Goal: Task Accomplishment & Management: Complete application form

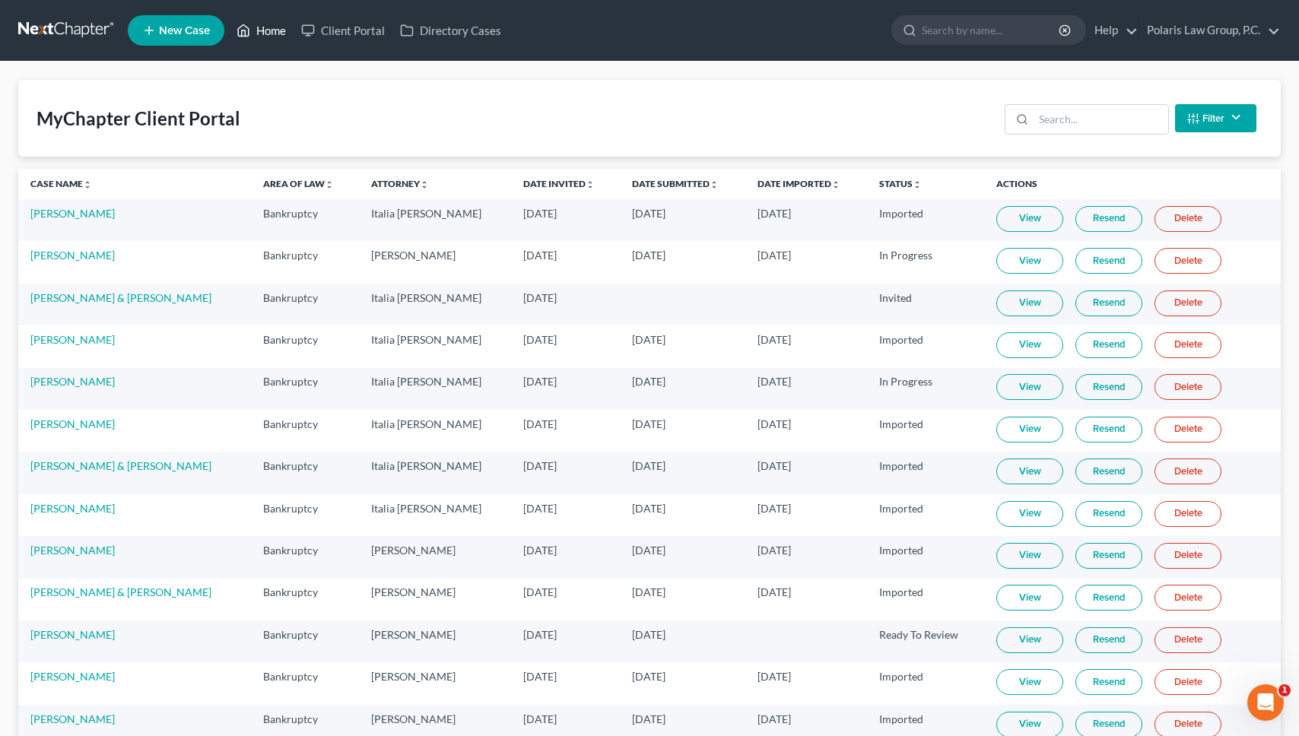
click at [267, 37] on link "Home" at bounding box center [261, 30] width 65 height 27
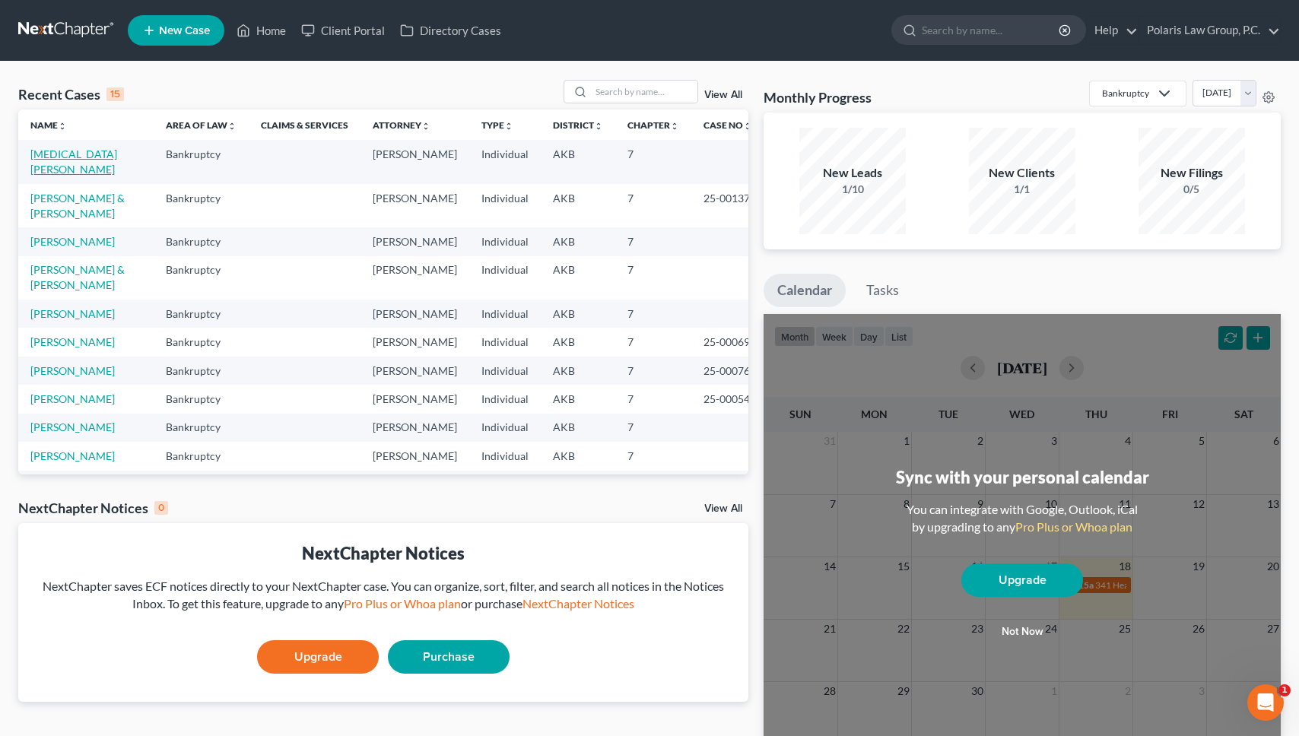
click at [72, 157] on link "[MEDICAL_DATA][PERSON_NAME]" at bounding box center [73, 162] width 87 height 28
select select "1"
select select "4"
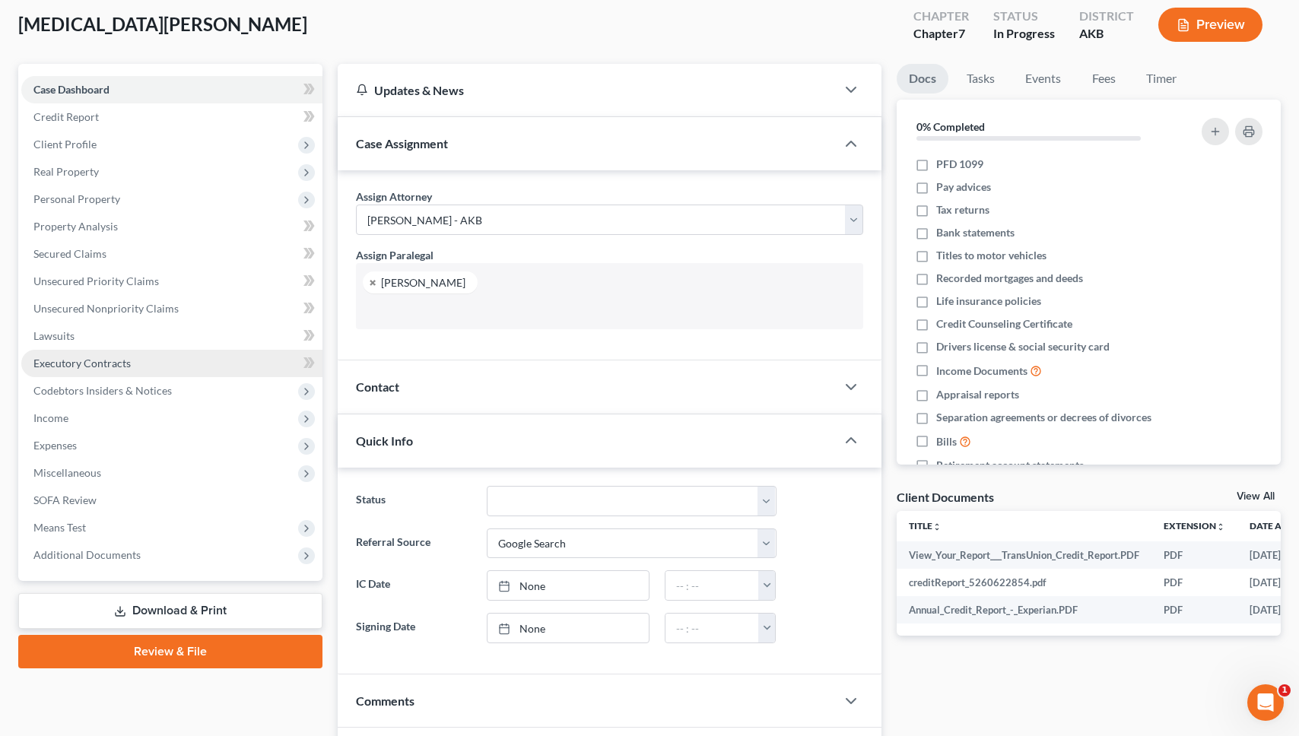
scroll to position [76, 0]
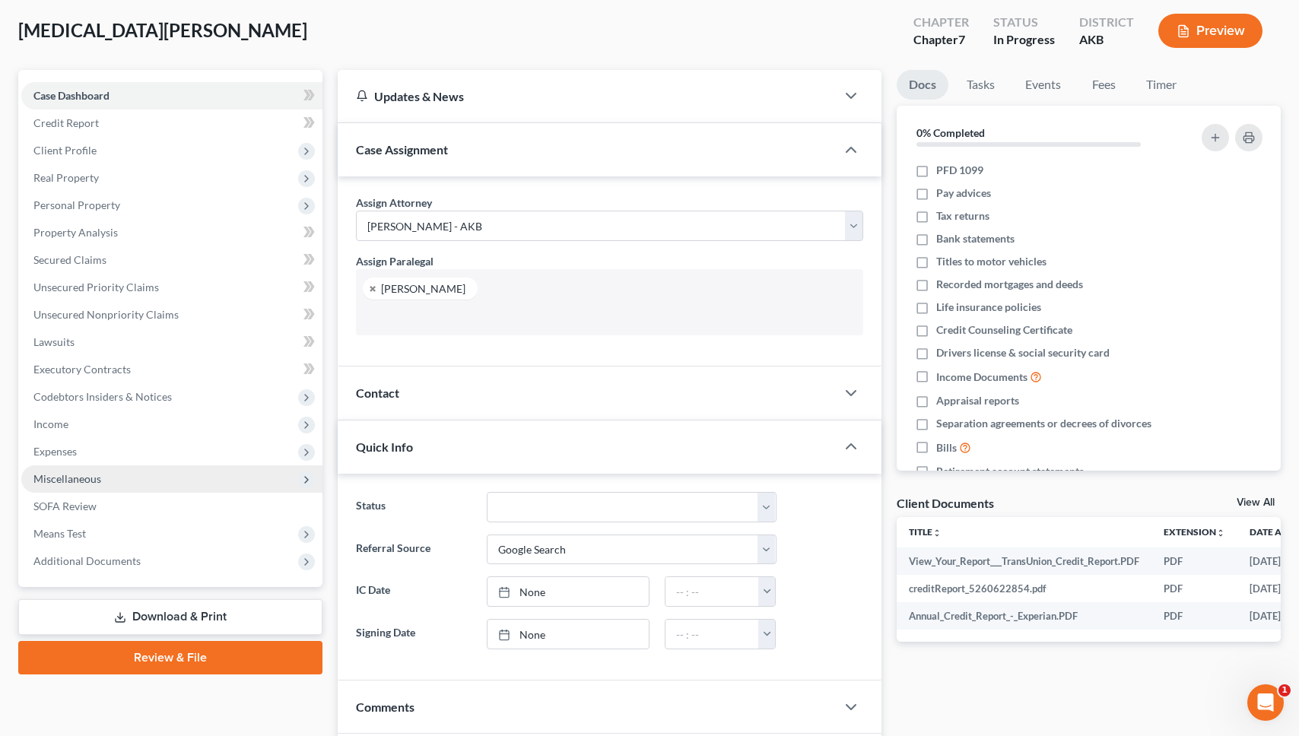
click at [86, 467] on span "Miscellaneous" at bounding box center [171, 479] width 301 height 27
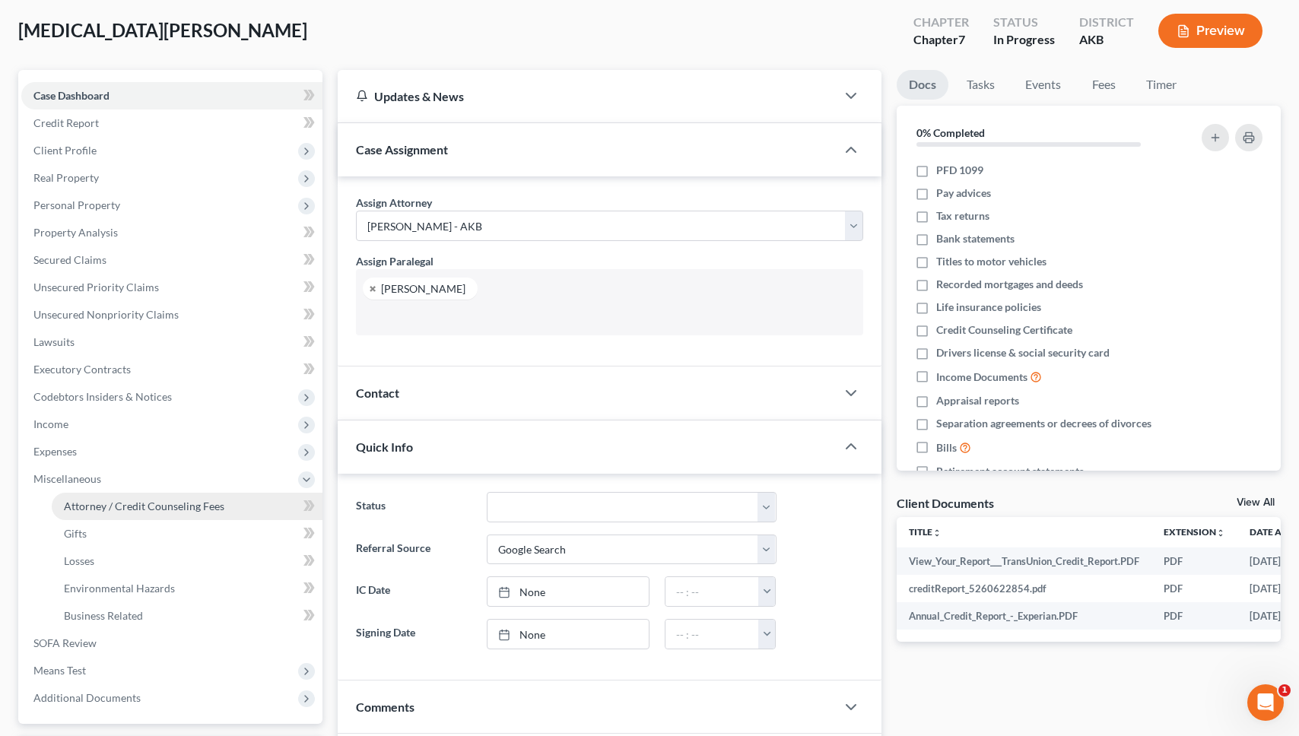
click at [117, 511] on span "Attorney / Credit Counseling Fees" at bounding box center [144, 506] width 161 height 13
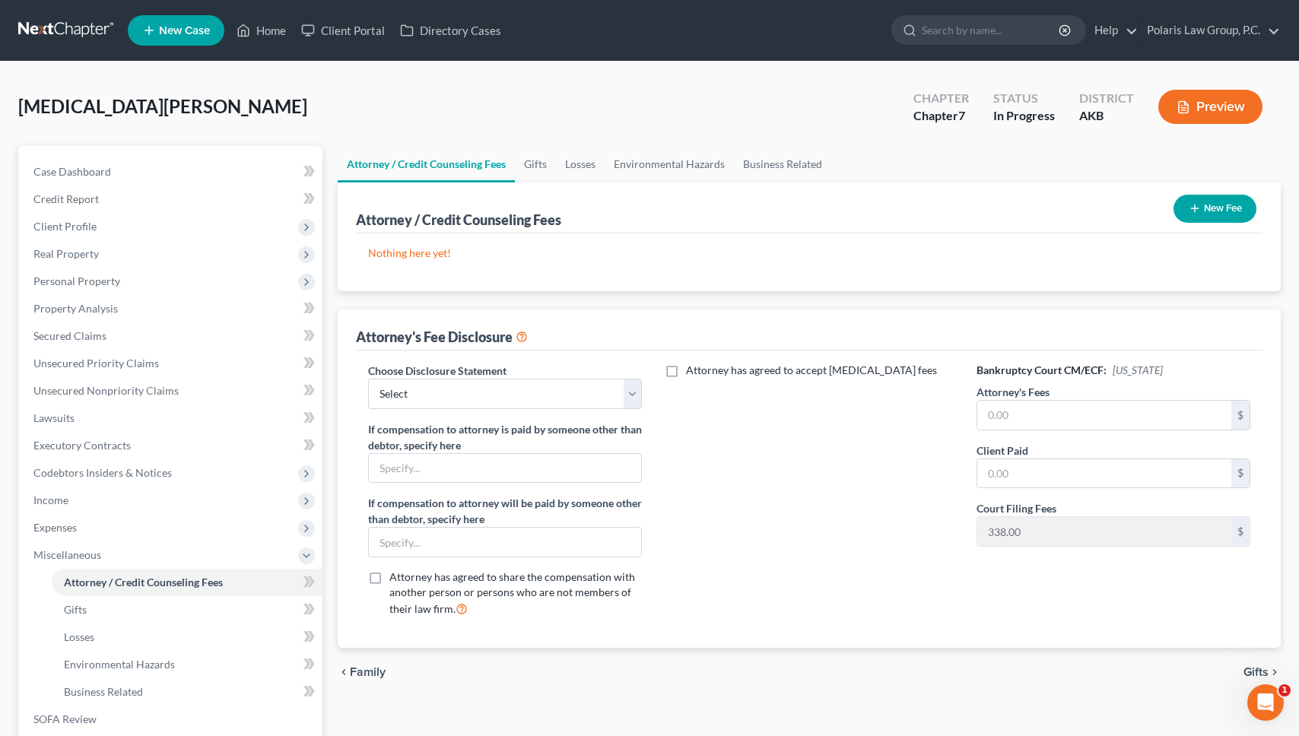
scroll to position [152, 0]
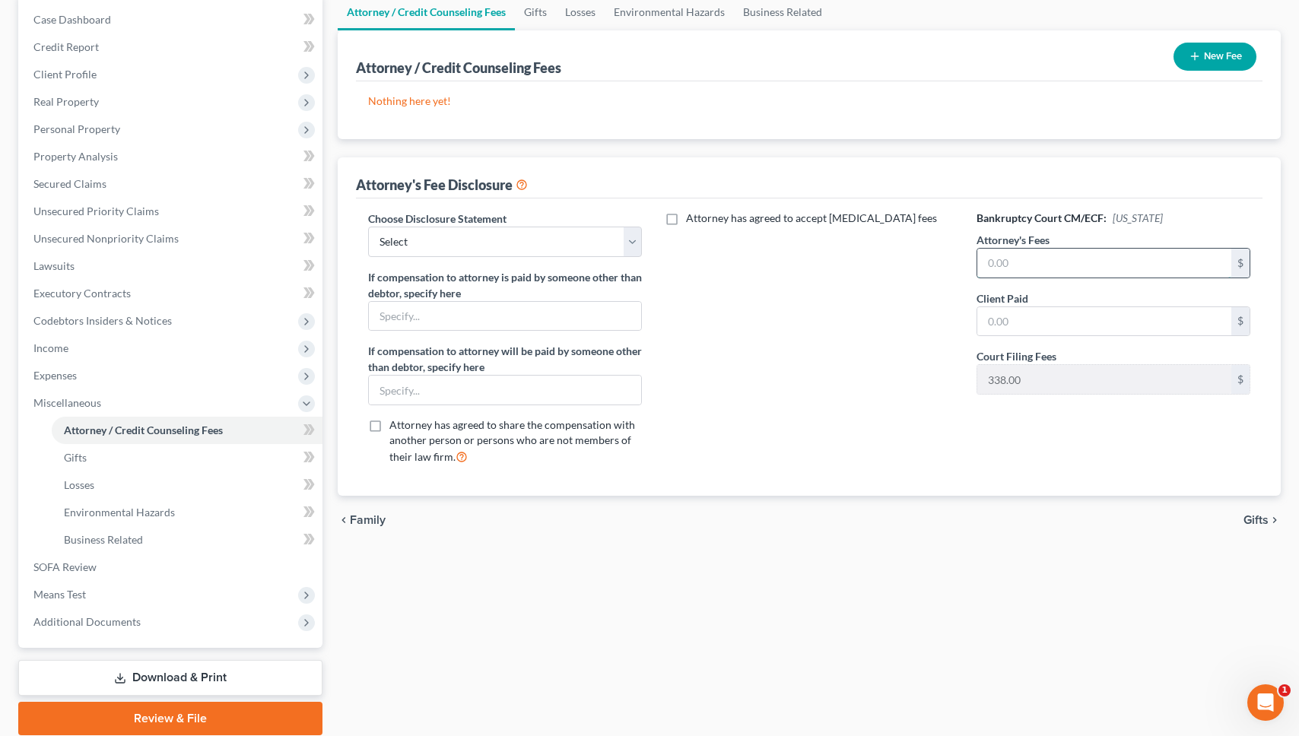
click at [1057, 262] on input "text" at bounding box center [1105, 263] width 254 height 29
type input "2,000"
click at [1035, 324] on input "text" at bounding box center [1105, 321] width 254 height 29
type input "2,000"
click at [825, 332] on div "Attorney has agreed to accept [MEDICAL_DATA] fees" at bounding box center [809, 344] width 304 height 267
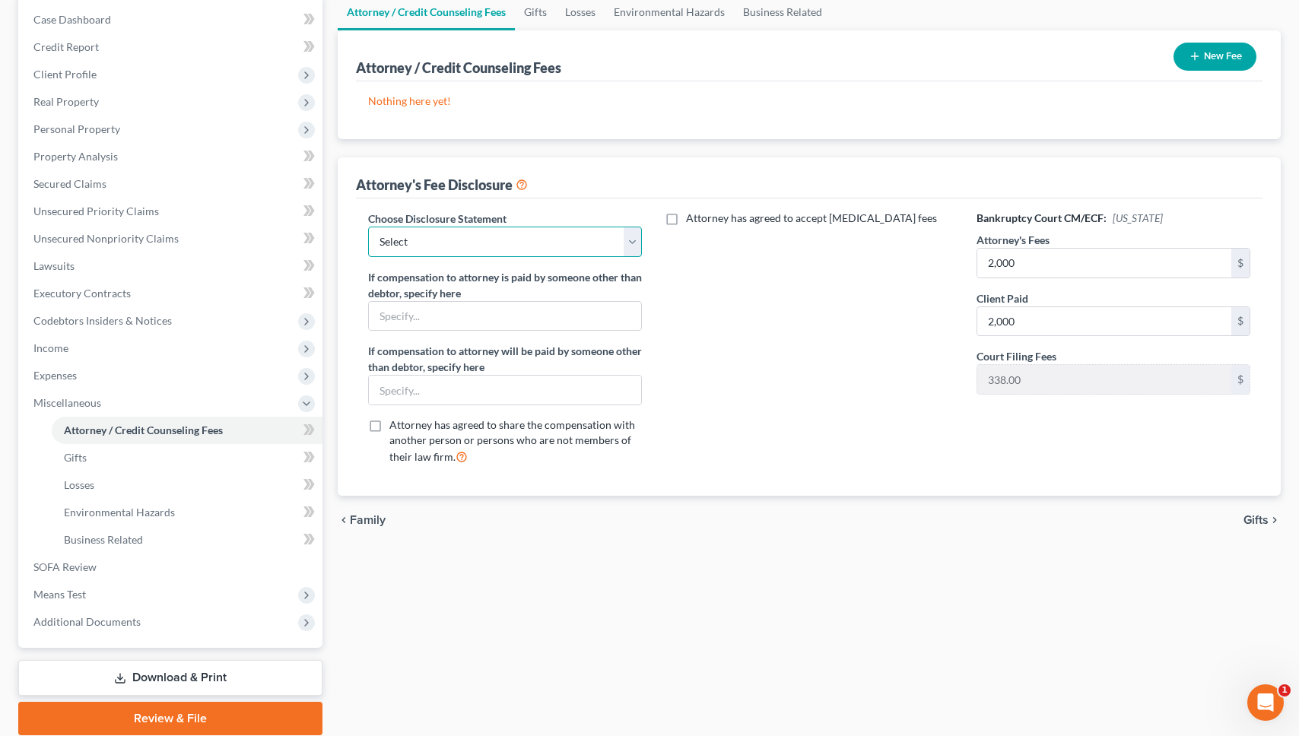
click at [606, 253] on select "Select Bankruptcy Case and Adversary Proceedings - Hourly Fee Payment Scheme At…" at bounding box center [505, 242] width 274 height 30
select select "1"
click at [368, 227] on select "Select Bankruptcy Case and Adversary Proceedings - Hourly Fee Payment Scheme At…" at bounding box center [505, 242] width 274 height 30
click at [736, 294] on div "Attorney has agreed to accept [MEDICAL_DATA] fees" at bounding box center [809, 344] width 304 height 267
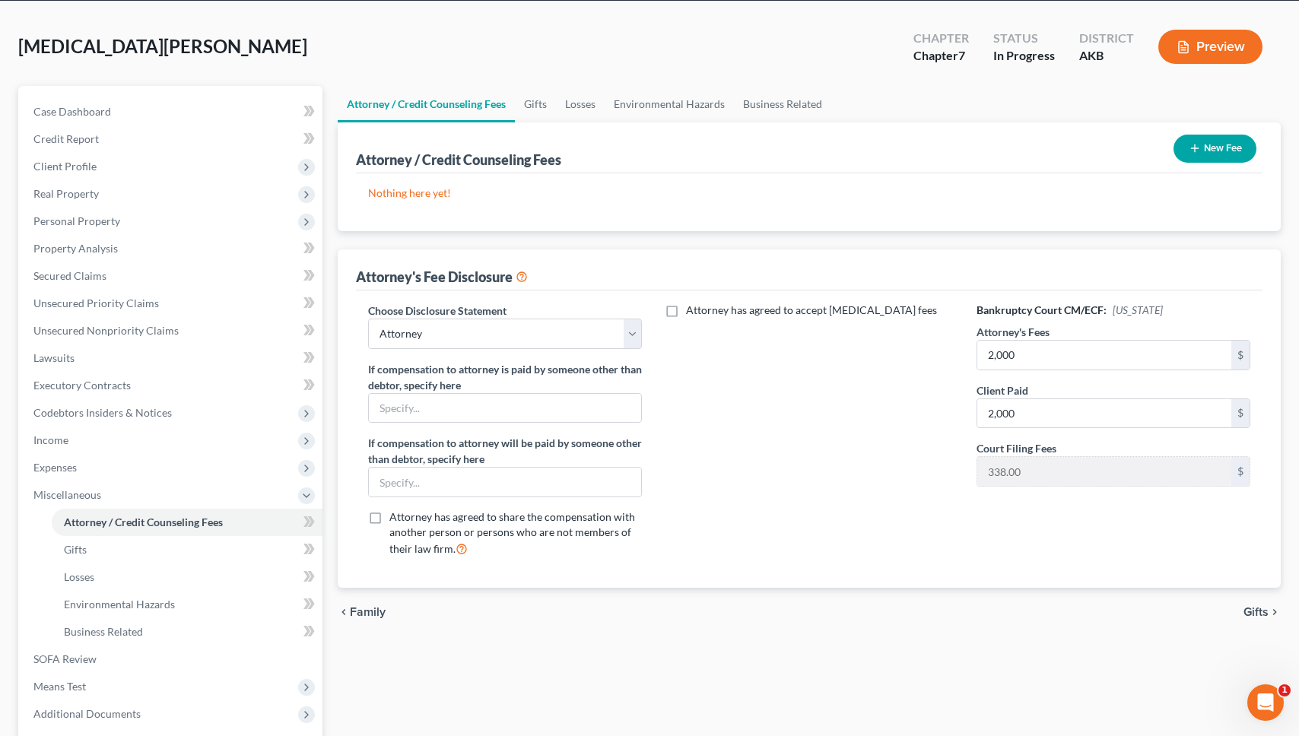
scroll to position [0, 0]
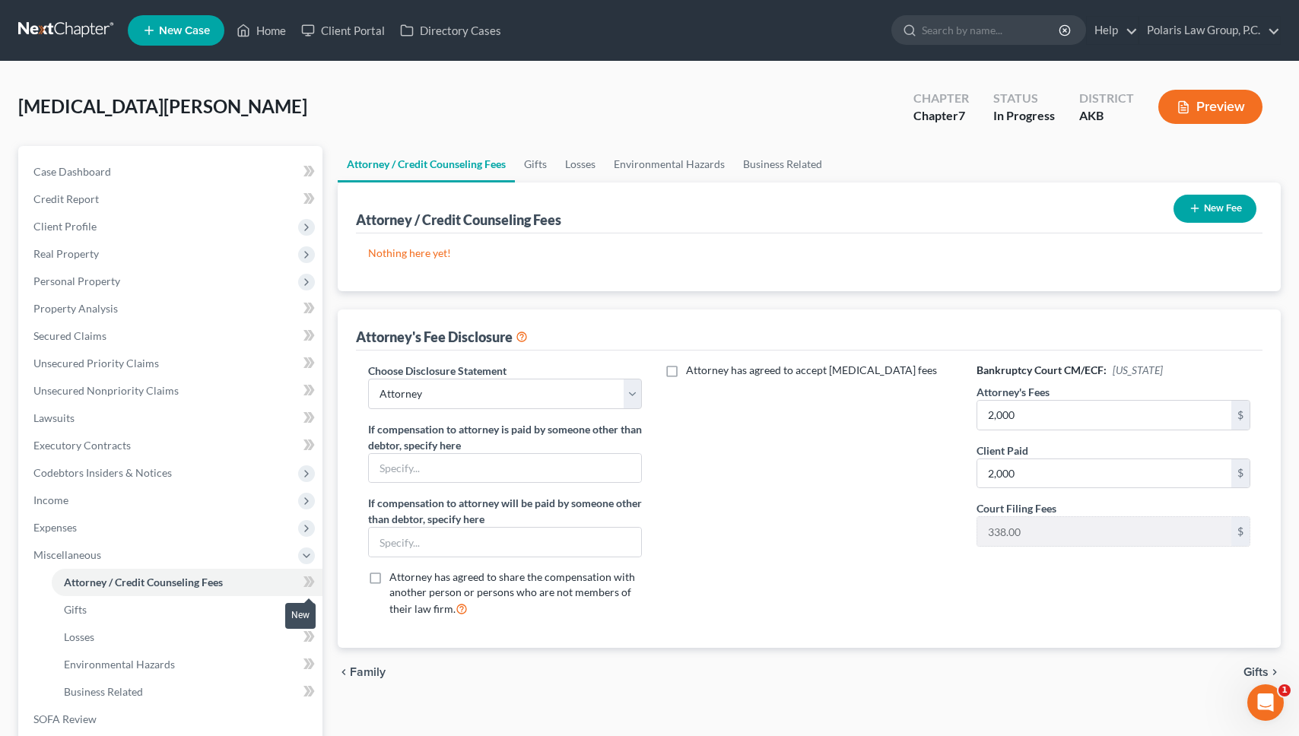
click at [309, 581] on icon at bounding box center [307, 582] width 7 height 11
click at [544, 165] on link "Gifts" at bounding box center [535, 164] width 41 height 37
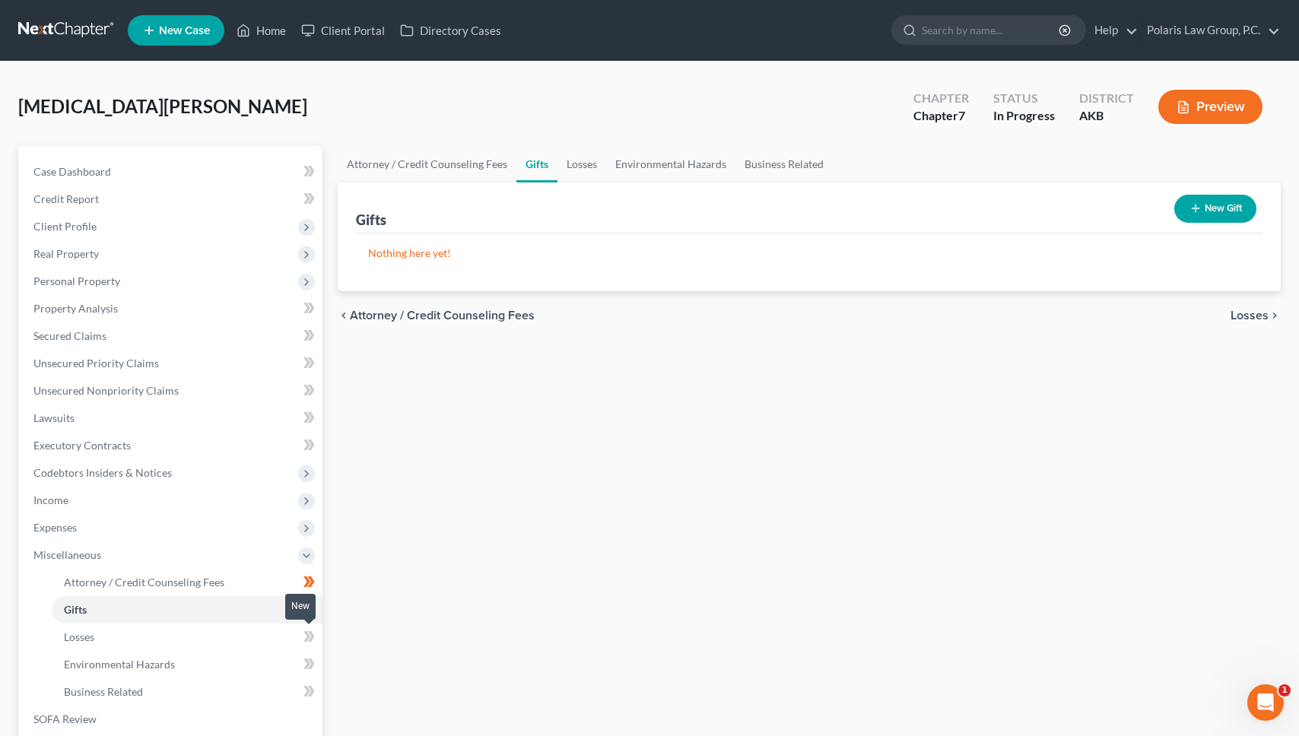
click at [311, 638] on icon at bounding box center [311, 636] width 7 height 11
click at [311, 612] on icon at bounding box center [311, 609] width 7 height 11
click at [313, 667] on icon at bounding box center [309, 664] width 11 height 19
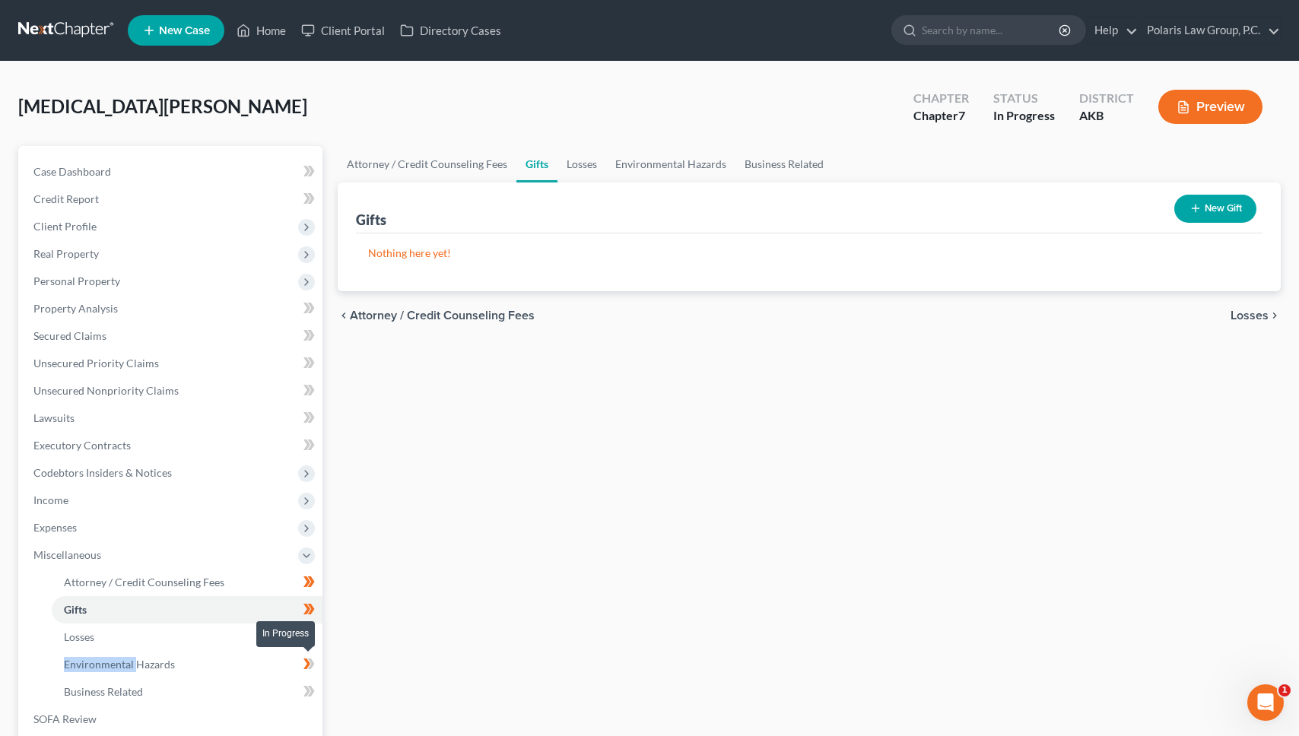
click at [313, 667] on icon at bounding box center [309, 664] width 11 height 19
click at [313, 695] on icon at bounding box center [309, 691] width 11 height 19
click at [154, 521] on span "Expenses" at bounding box center [171, 527] width 301 height 27
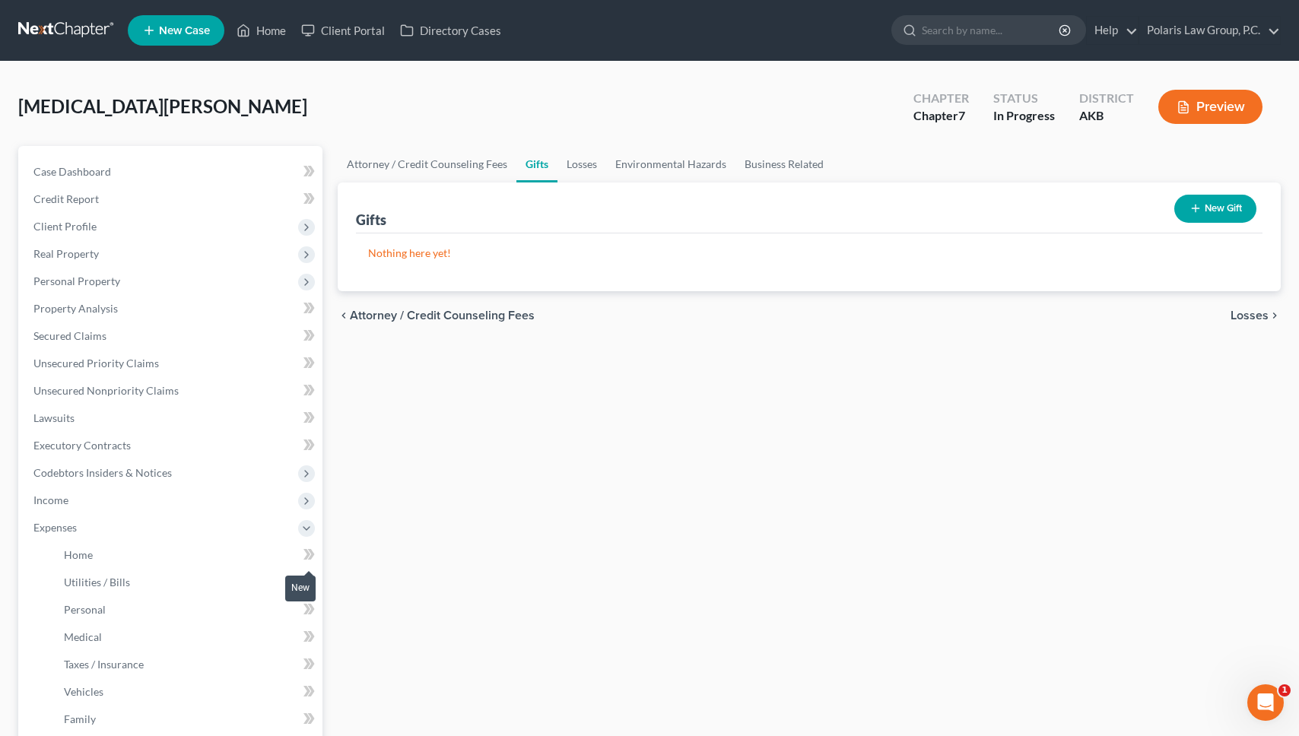
click at [309, 557] on icon at bounding box center [309, 554] width 11 height 19
click at [309, 579] on icon at bounding box center [309, 582] width 11 height 19
click at [311, 610] on icon at bounding box center [311, 609] width 7 height 11
click at [310, 643] on icon at bounding box center [309, 637] width 11 height 19
click at [309, 670] on icon at bounding box center [309, 664] width 11 height 19
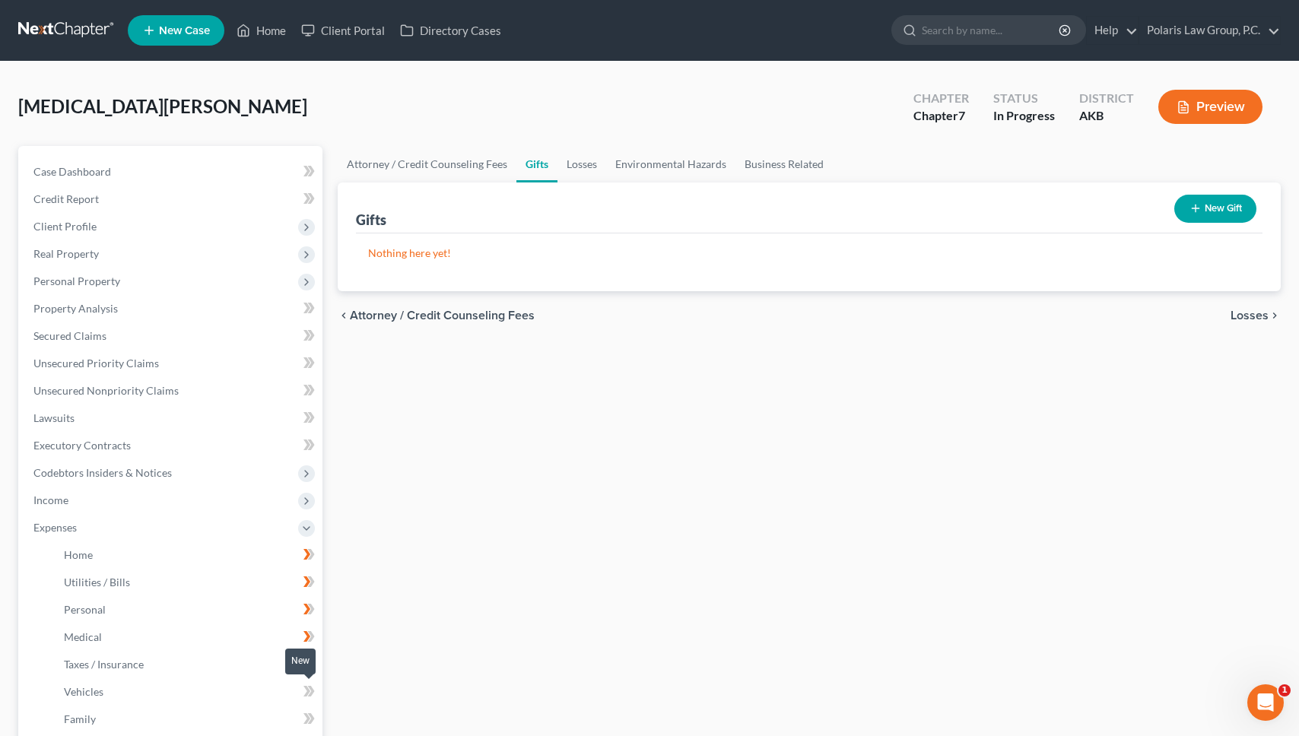
click at [310, 691] on icon at bounding box center [309, 691] width 11 height 19
click at [306, 723] on icon at bounding box center [307, 719] width 7 height 11
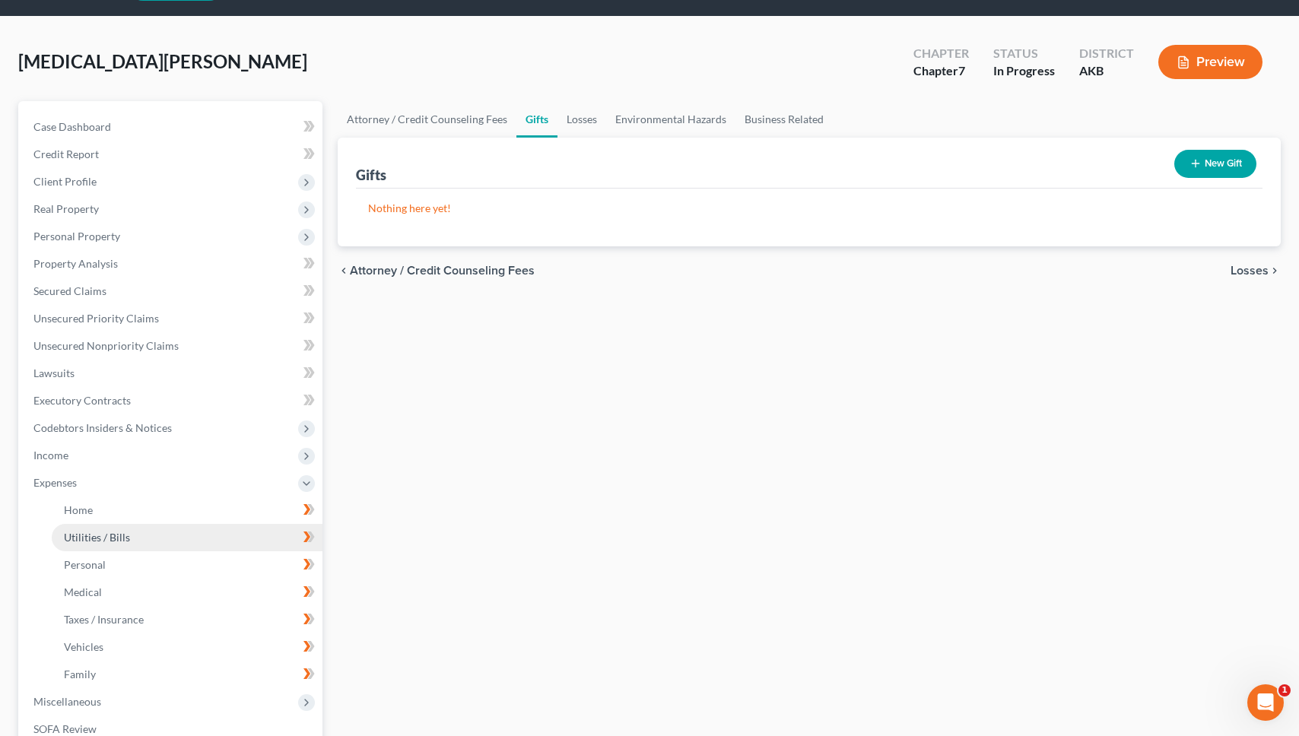
scroll to position [76, 0]
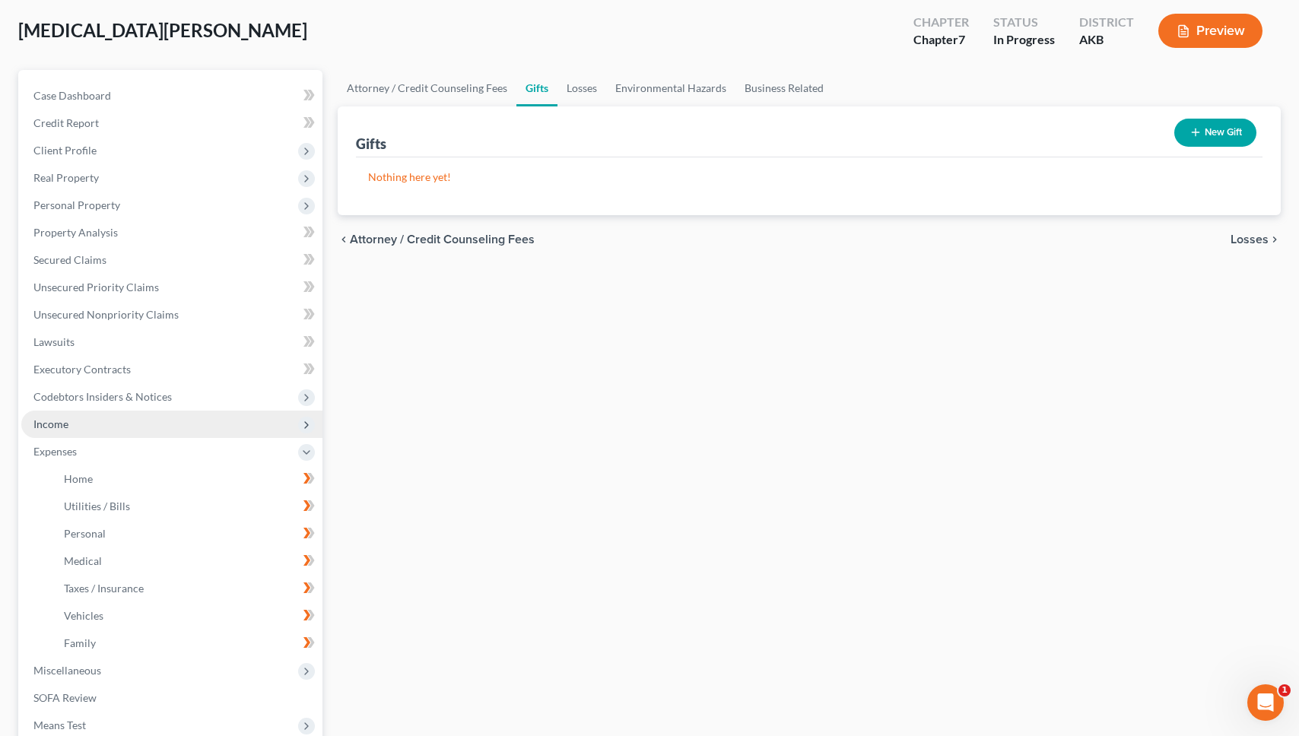
click at [250, 424] on span "Income" at bounding box center [171, 424] width 301 height 27
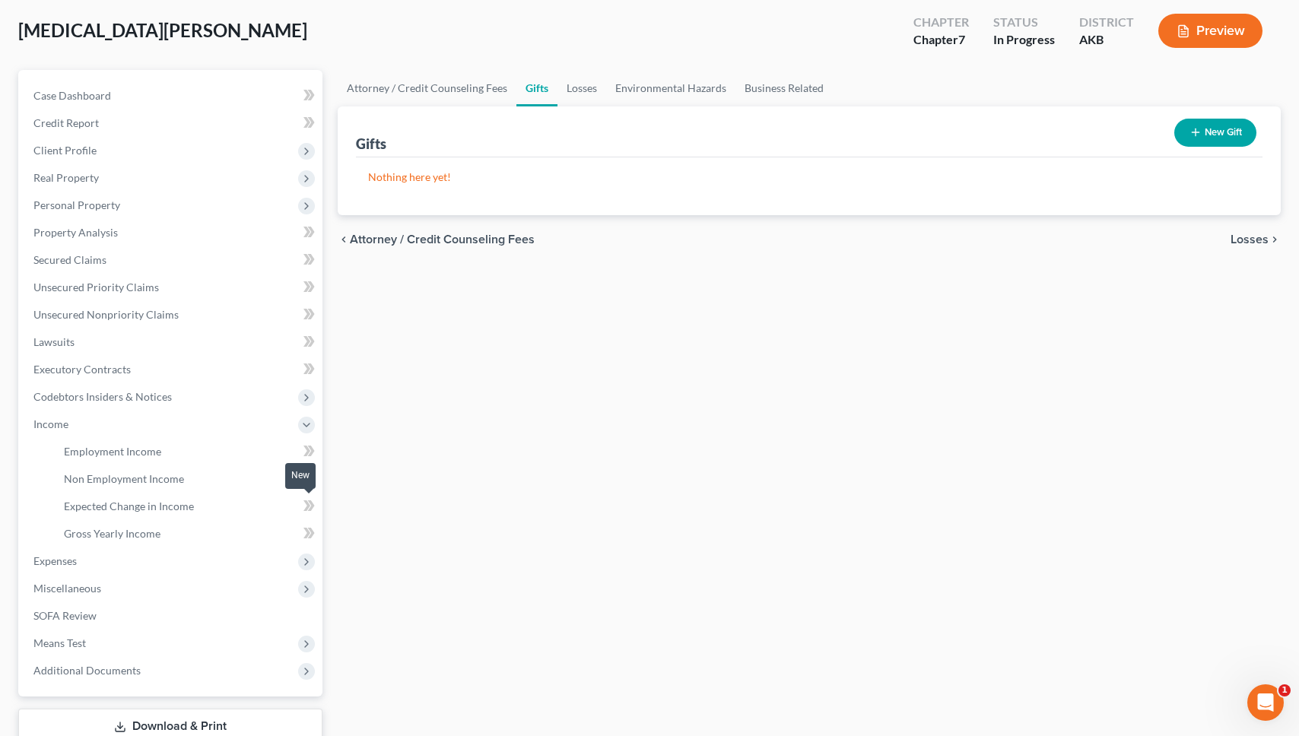
click at [308, 506] on icon at bounding box center [307, 506] width 7 height 11
click at [308, 529] on icon at bounding box center [309, 533] width 11 height 19
click at [308, 472] on icon at bounding box center [309, 478] width 11 height 19
click at [308, 453] on icon at bounding box center [307, 451] width 7 height 11
click at [257, 402] on span "Codebtors Insiders & Notices" at bounding box center [171, 396] width 301 height 27
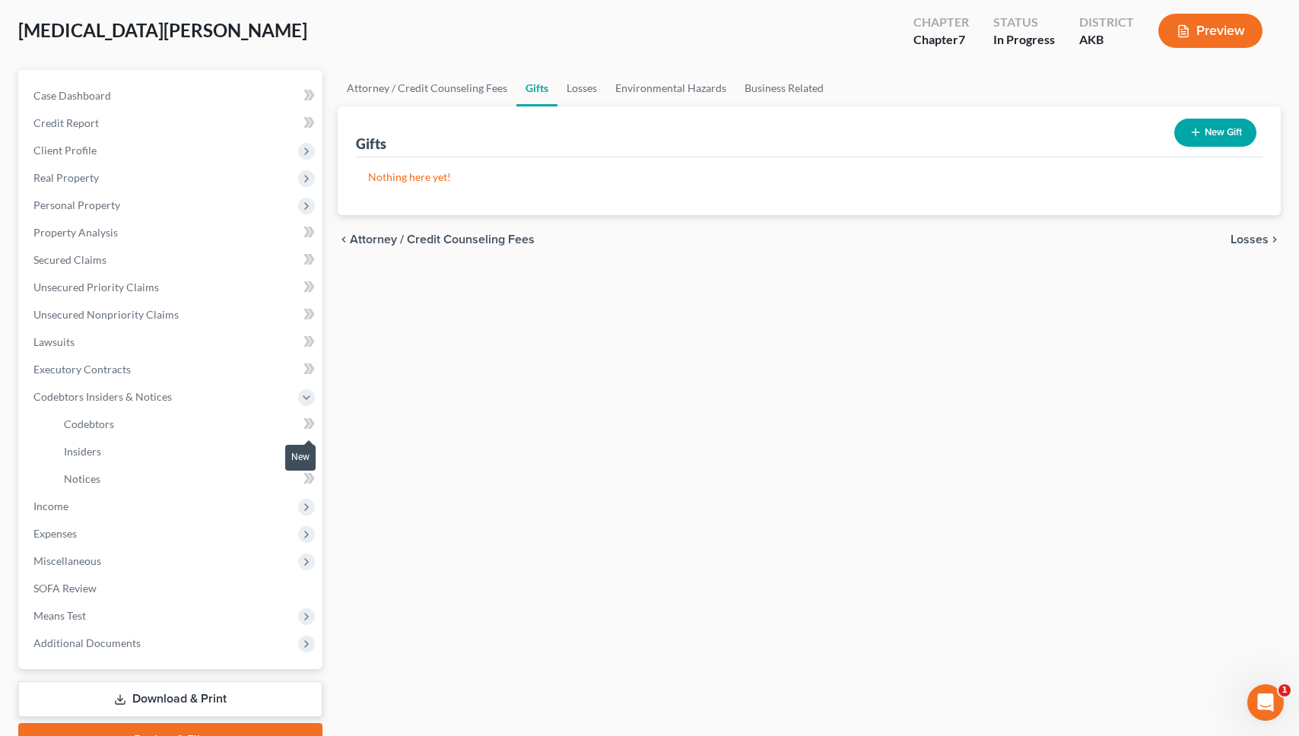
click at [311, 427] on icon at bounding box center [311, 423] width 7 height 11
click at [312, 446] on icon at bounding box center [309, 451] width 11 height 19
click at [310, 477] on icon at bounding box center [309, 478] width 11 height 19
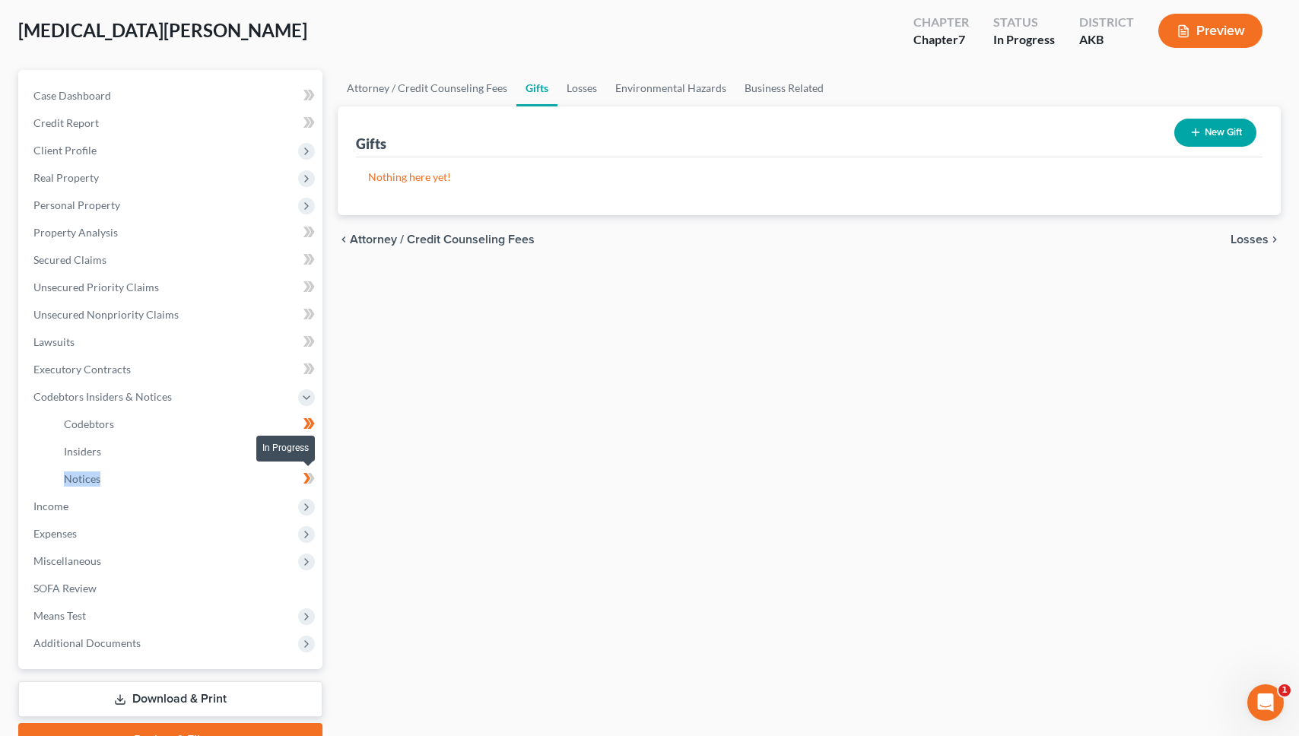
click at [310, 477] on icon at bounding box center [309, 478] width 11 height 19
click at [224, 370] on link "Executory Contracts" at bounding box center [171, 369] width 301 height 27
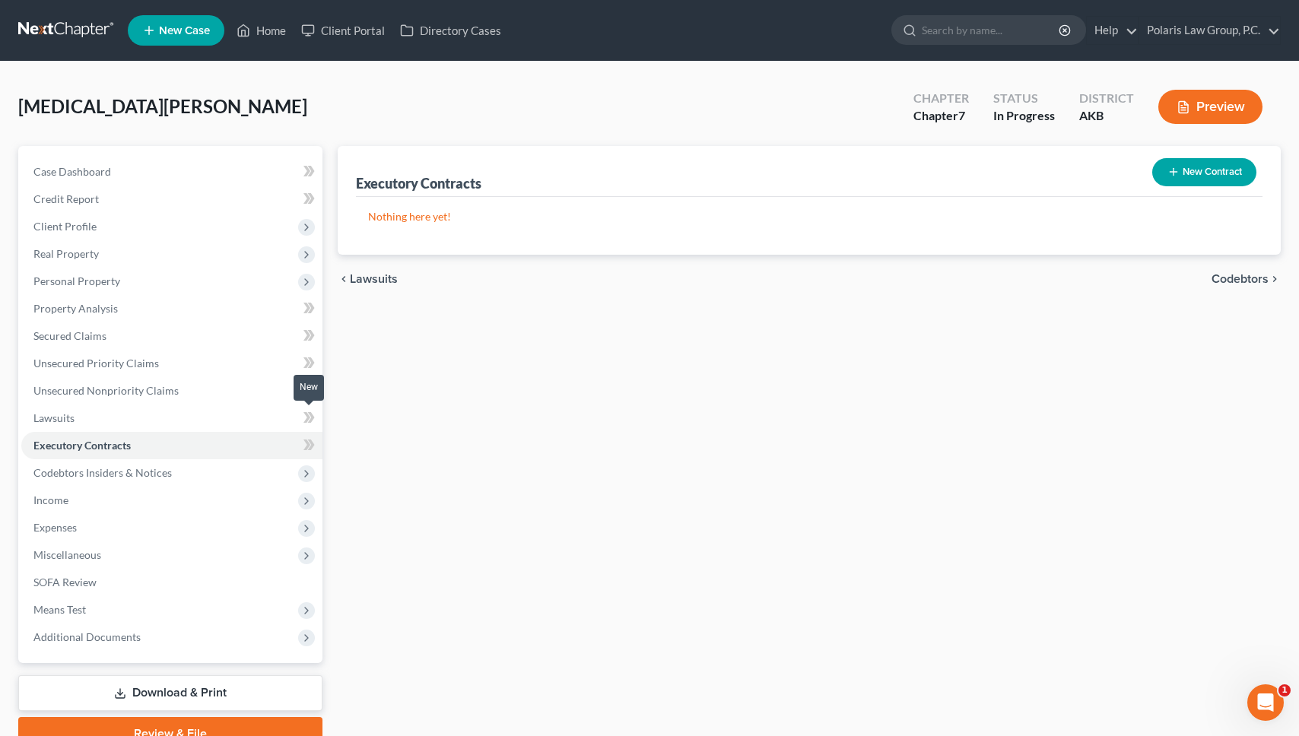
click at [301, 417] on span at bounding box center [309, 420] width 27 height 23
click at [308, 443] on icon at bounding box center [307, 445] width 7 height 11
click at [309, 392] on icon at bounding box center [307, 390] width 7 height 11
click at [310, 363] on icon at bounding box center [307, 363] width 7 height 11
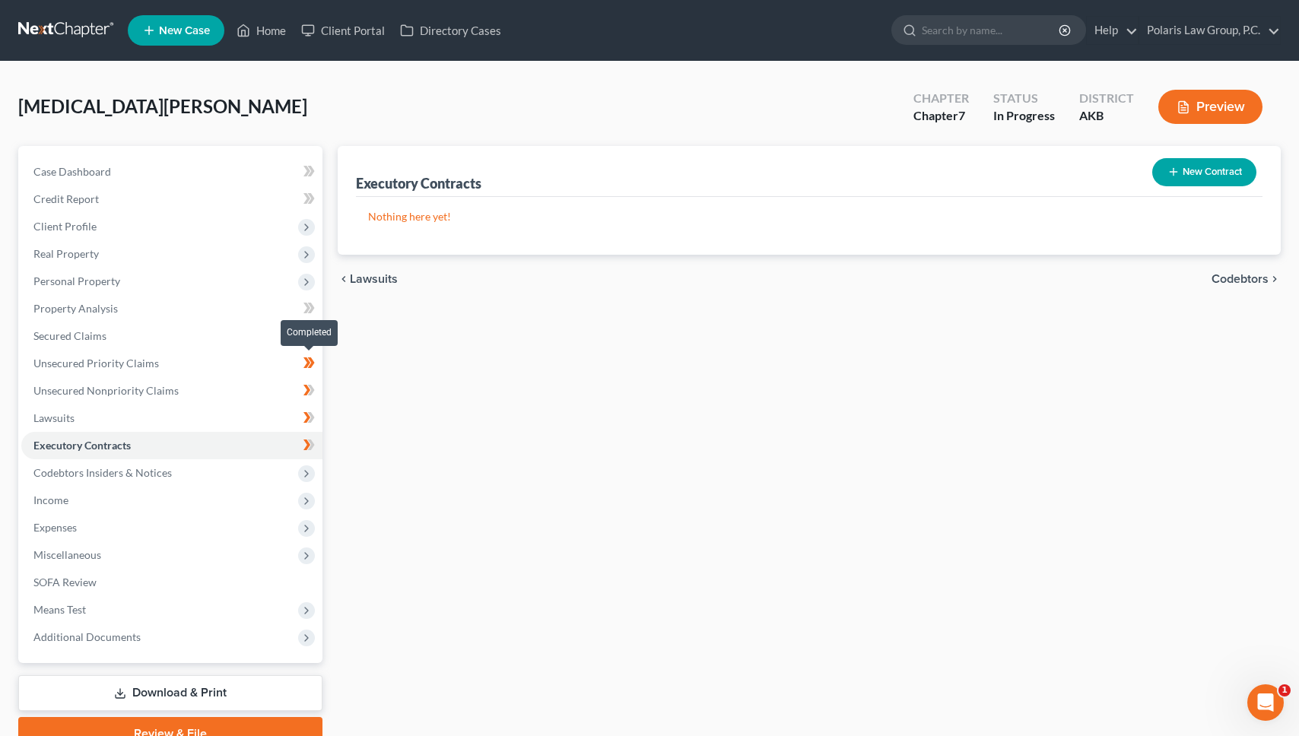
click at [313, 365] on icon at bounding box center [311, 363] width 7 height 11
click at [310, 362] on icon at bounding box center [307, 363] width 7 height 11
click at [307, 334] on icon at bounding box center [307, 335] width 7 height 11
click at [285, 281] on span "Personal Property" at bounding box center [171, 281] width 301 height 27
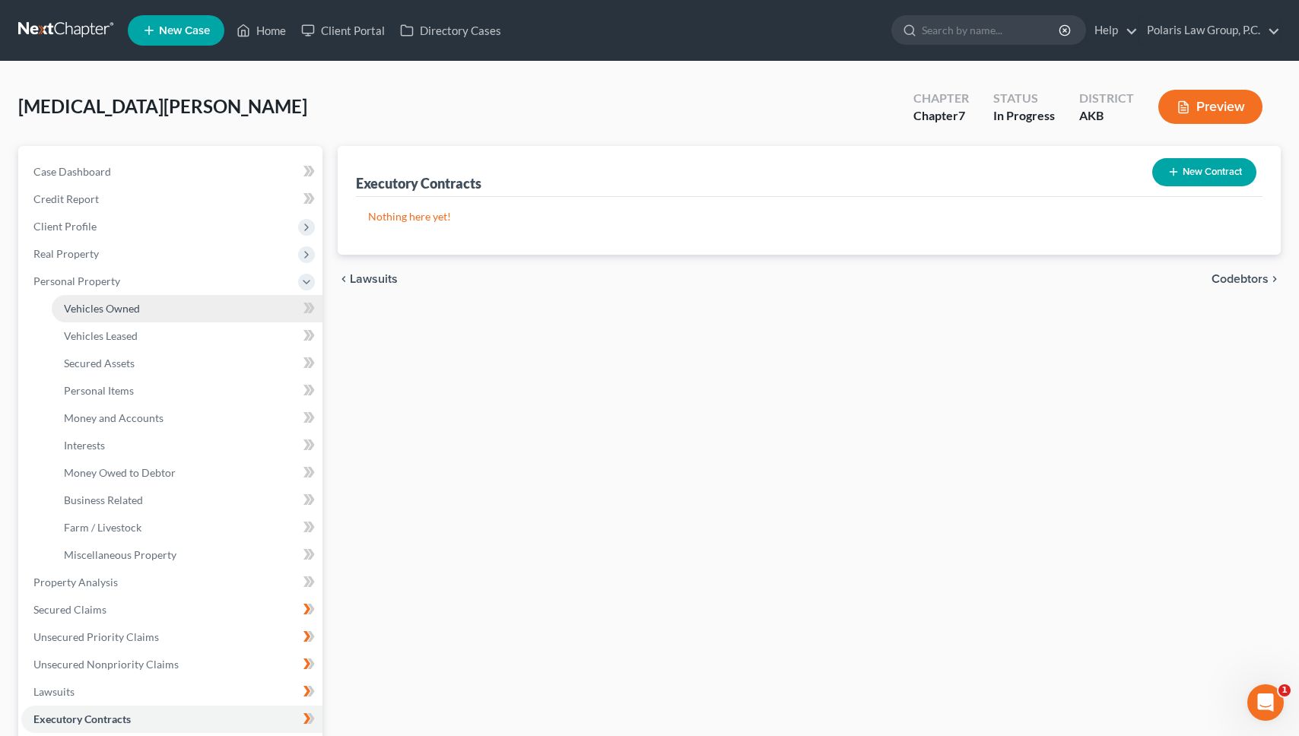
click at [256, 307] on link "Vehicles Owned" at bounding box center [187, 308] width 271 height 27
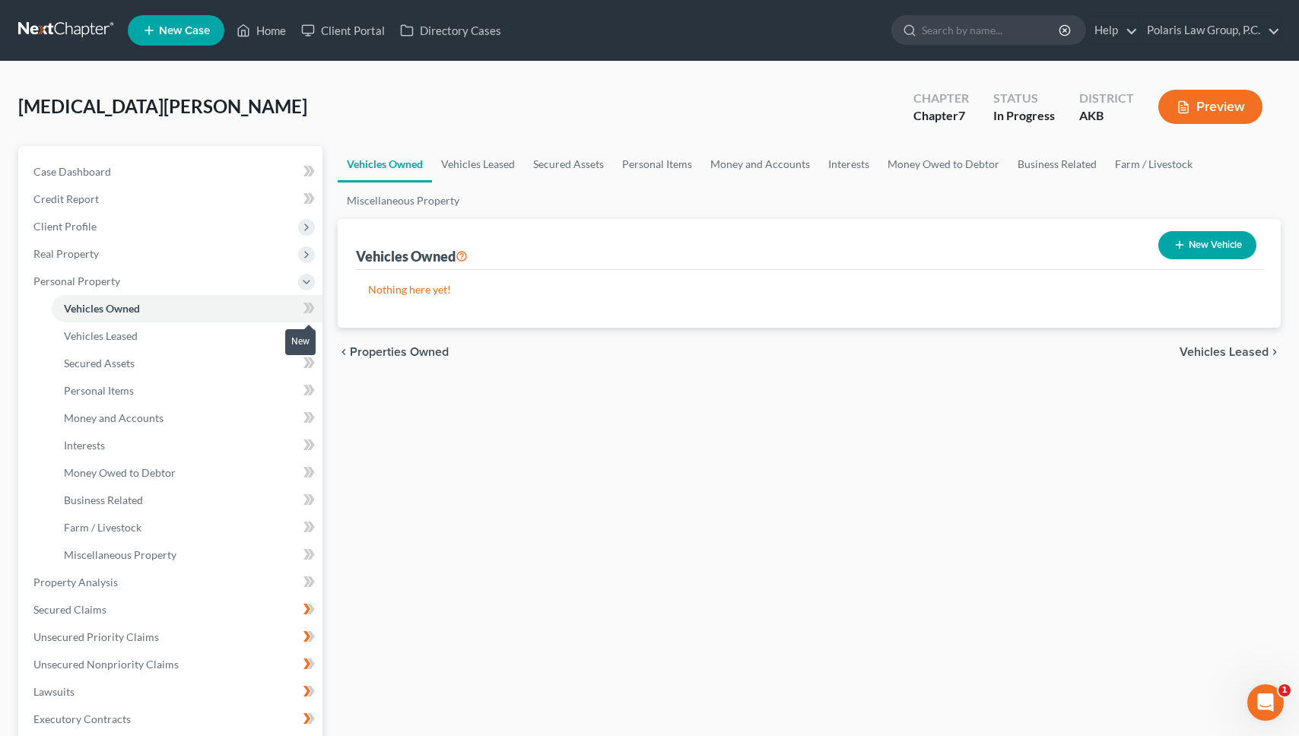
click at [308, 309] on icon at bounding box center [307, 308] width 7 height 11
click at [305, 336] on icon at bounding box center [309, 335] width 11 height 19
click at [285, 360] on link "Secured Assets" at bounding box center [187, 363] width 271 height 27
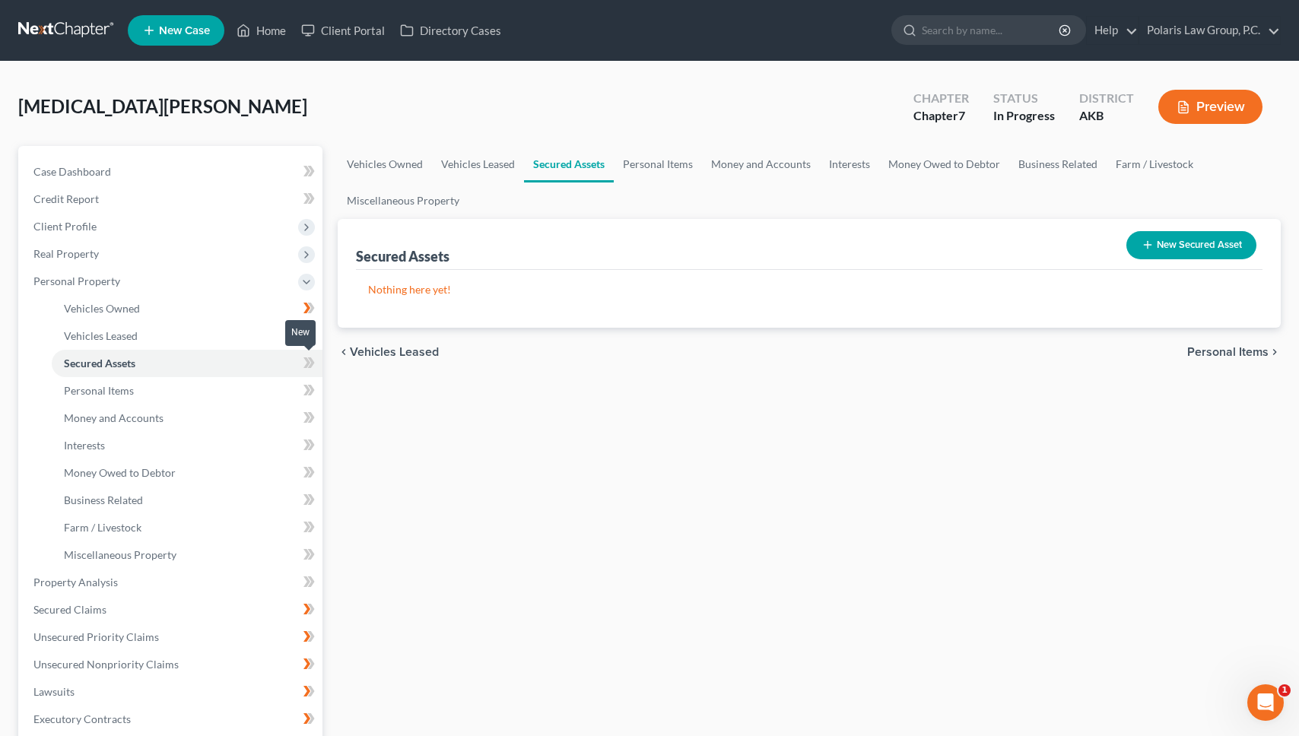
click at [308, 362] on icon at bounding box center [307, 363] width 7 height 11
click at [305, 389] on icon at bounding box center [309, 390] width 11 height 19
drag, startPoint x: 304, startPoint y: 414, endPoint x: 306, endPoint y: 426, distance: 12.3
click at [304, 415] on icon at bounding box center [309, 418] width 11 height 19
click at [307, 437] on icon at bounding box center [309, 445] width 11 height 19
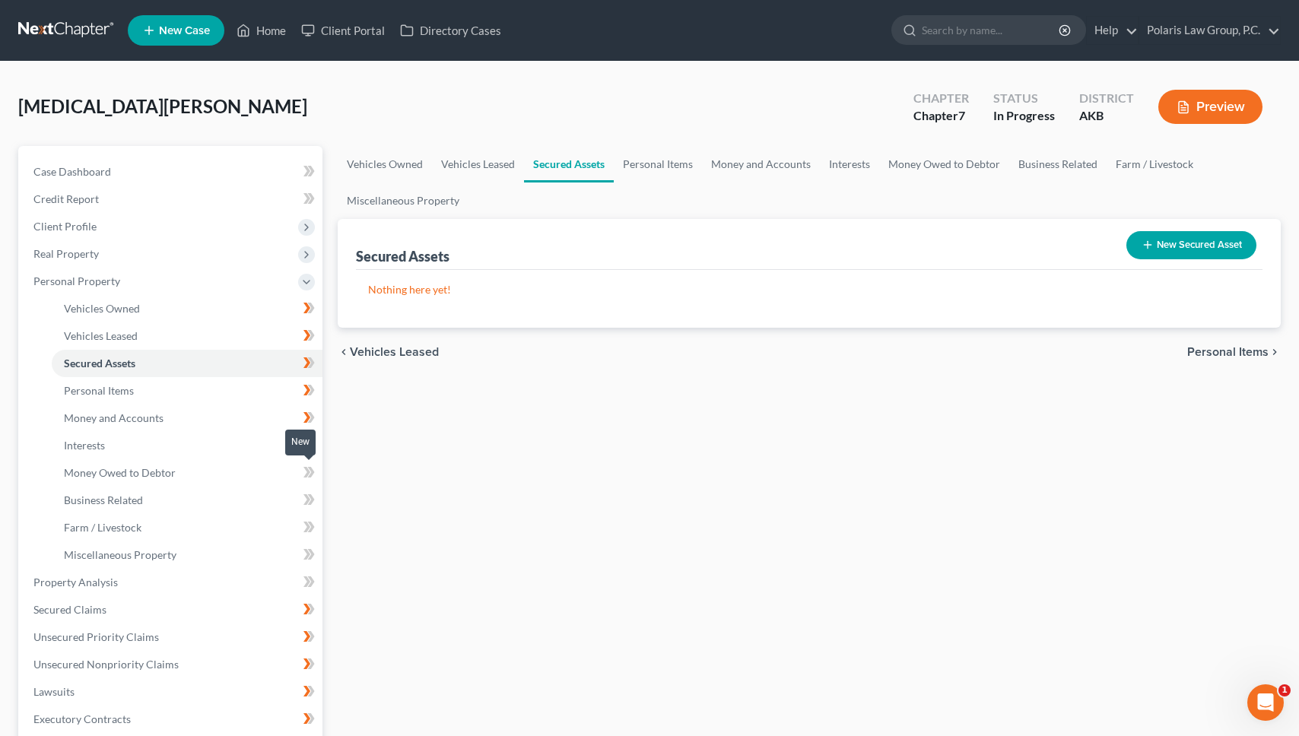
click at [310, 469] on icon at bounding box center [311, 472] width 7 height 11
click at [310, 493] on icon at bounding box center [309, 500] width 11 height 19
click at [311, 522] on icon at bounding box center [309, 527] width 11 height 19
click at [207, 418] on link "Money and Accounts" at bounding box center [187, 418] width 271 height 27
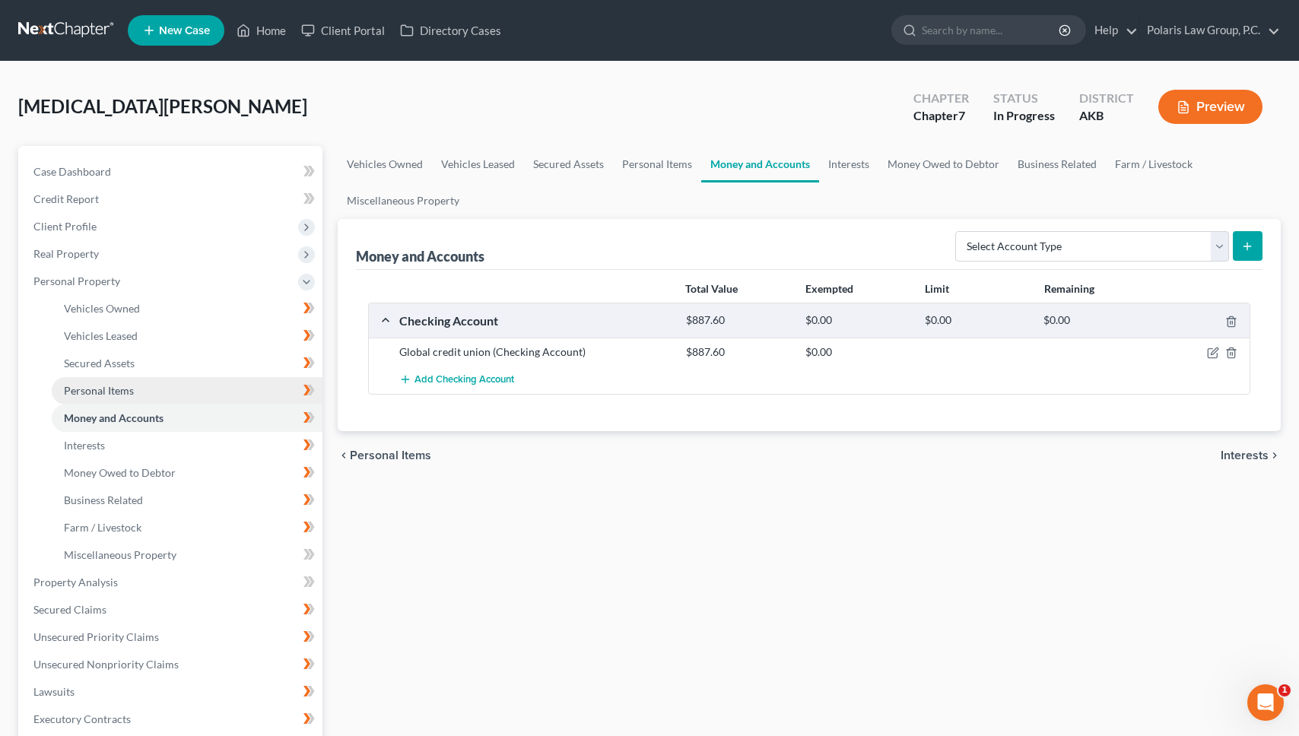
click at [218, 384] on link "Personal Items" at bounding box center [187, 390] width 271 height 27
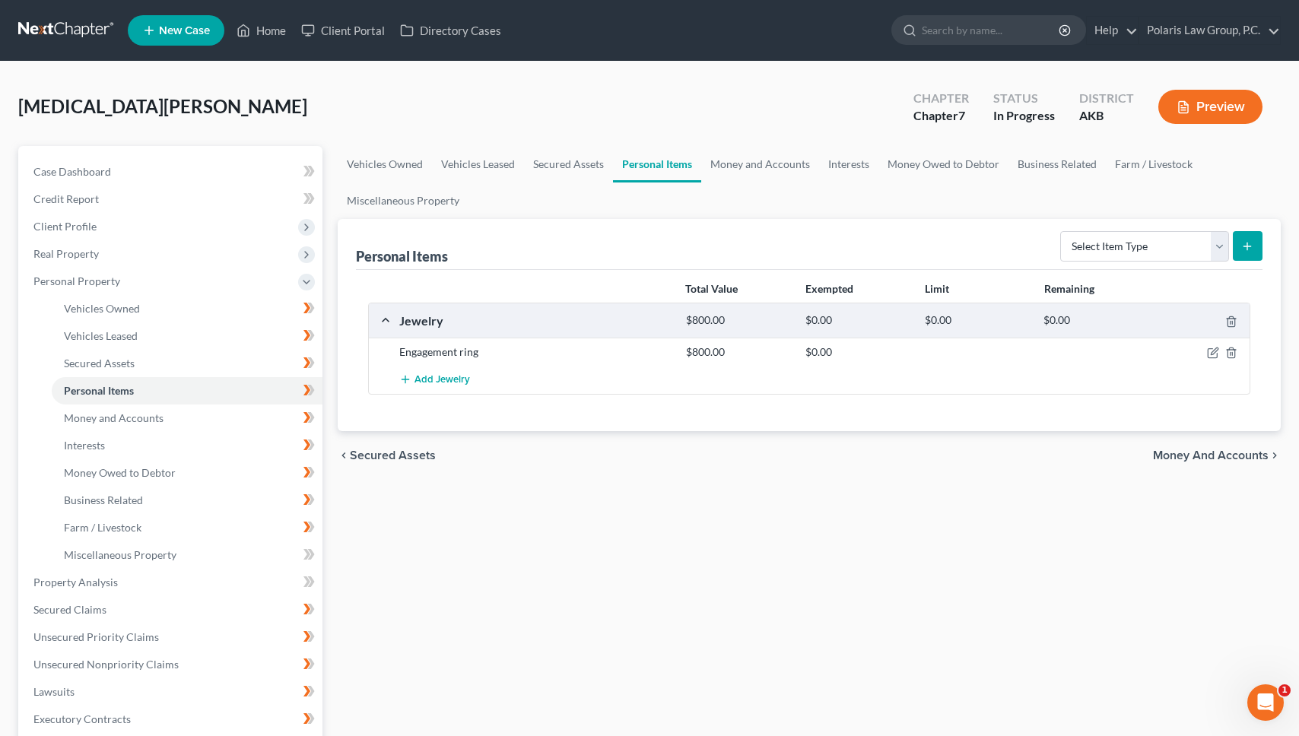
click at [781, 218] on ul "Vehicles Owned Vehicles Leased Secured Assets Personal Items Money and Accounts…" at bounding box center [809, 182] width 943 height 73
